Goal: Navigation & Orientation: Find specific page/section

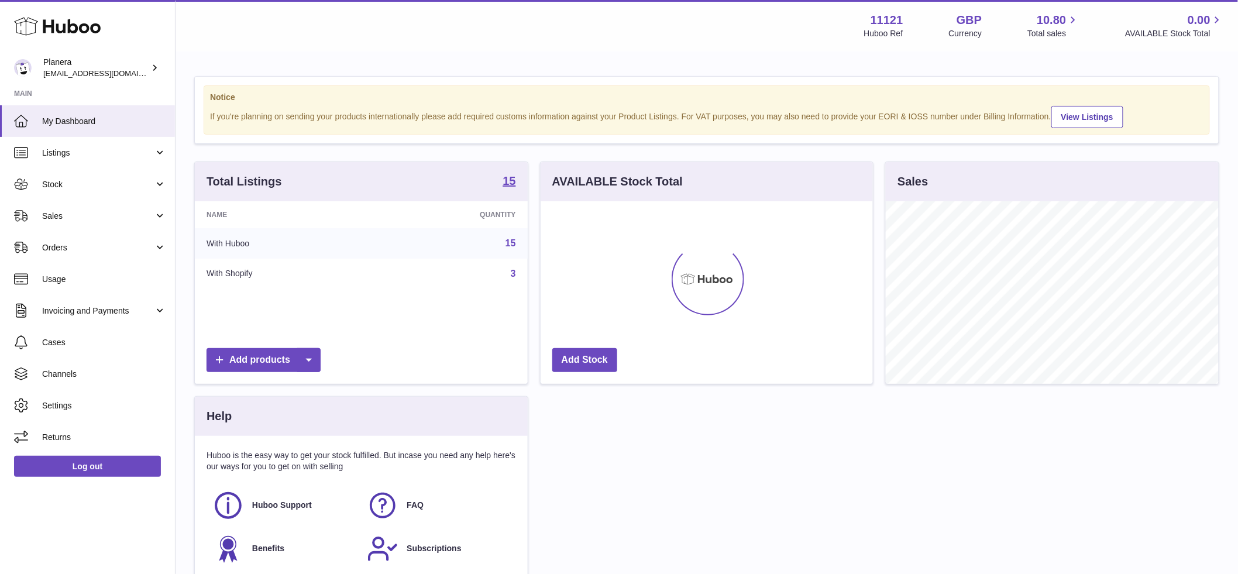
scroll to position [183, 332]
click at [50, 184] on span "Stock" at bounding box center [98, 184] width 112 height 11
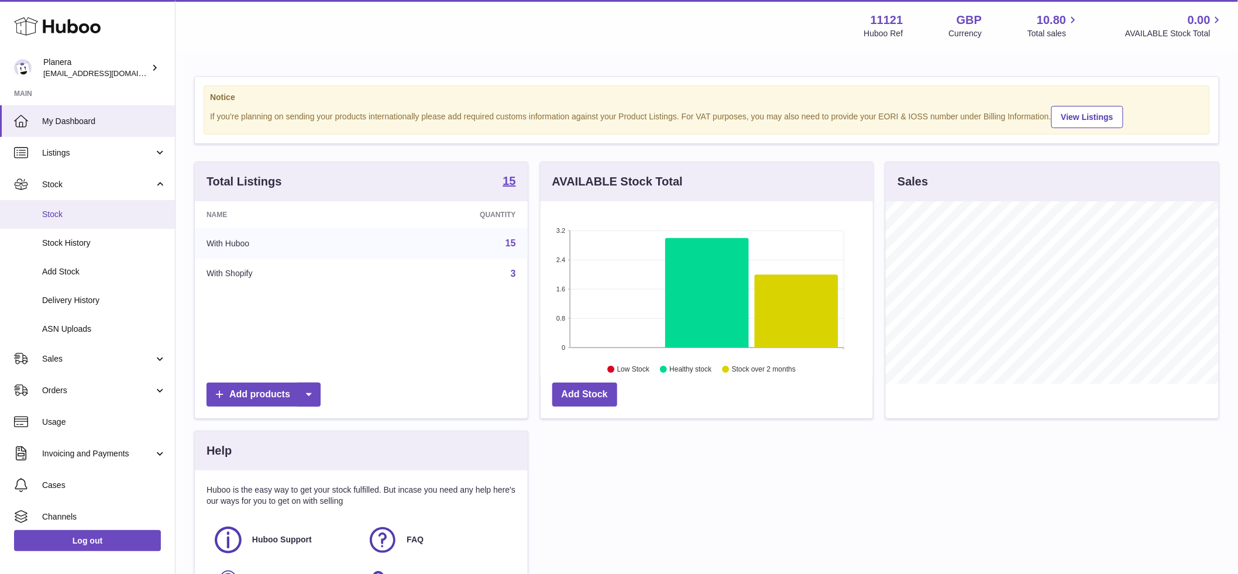
click at [60, 215] on span "Stock" at bounding box center [104, 214] width 124 height 11
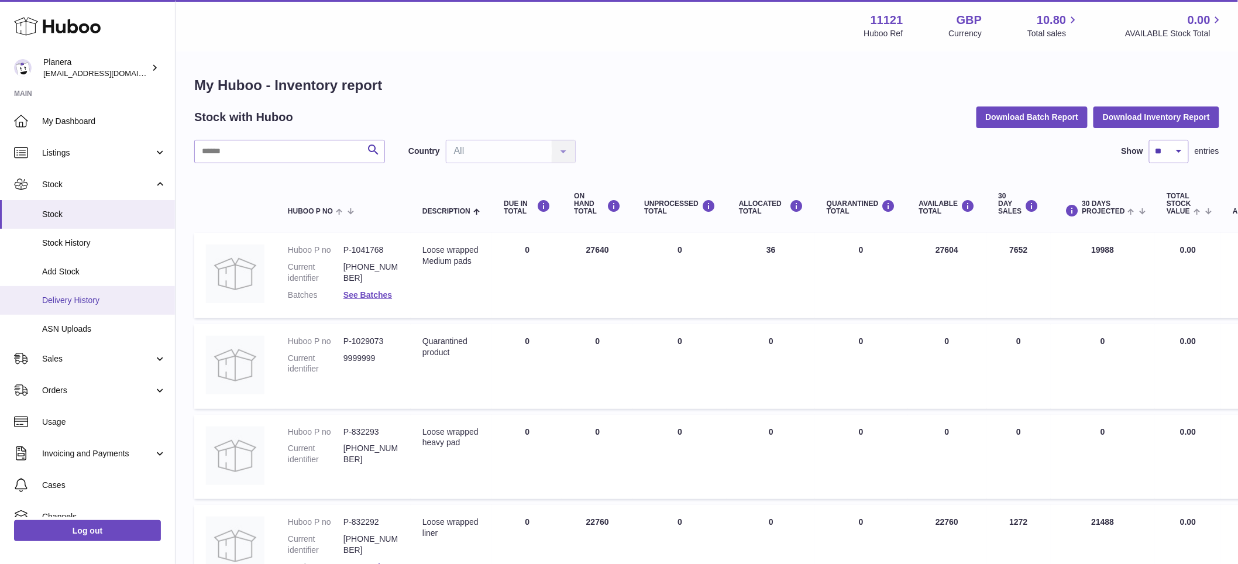
click at [88, 298] on span "Delivery History" at bounding box center [104, 300] width 124 height 11
